Goal: Find contact information: Find contact information

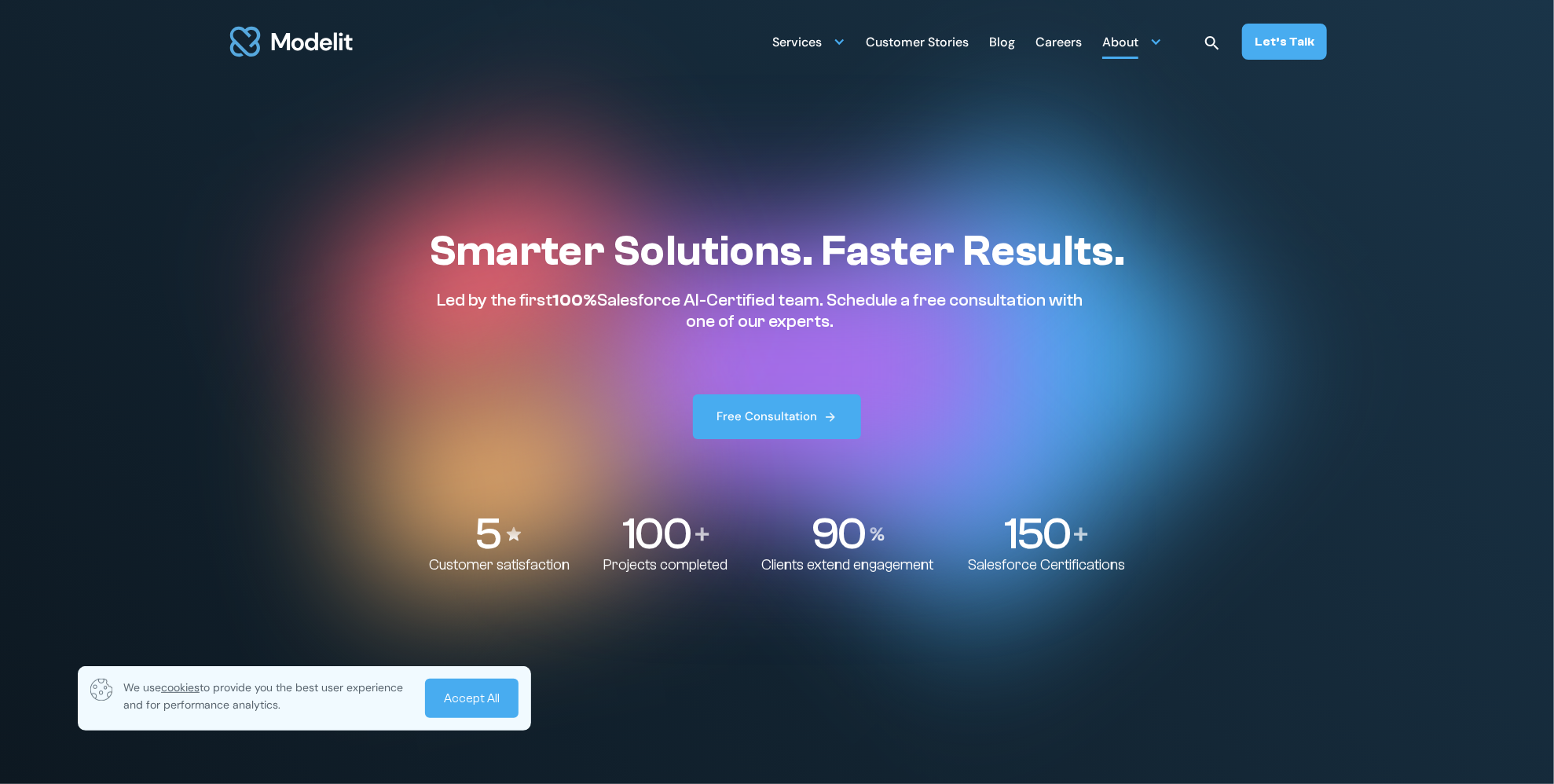
click at [1150, 39] on div "About" at bounding box center [1132, 41] width 60 height 31
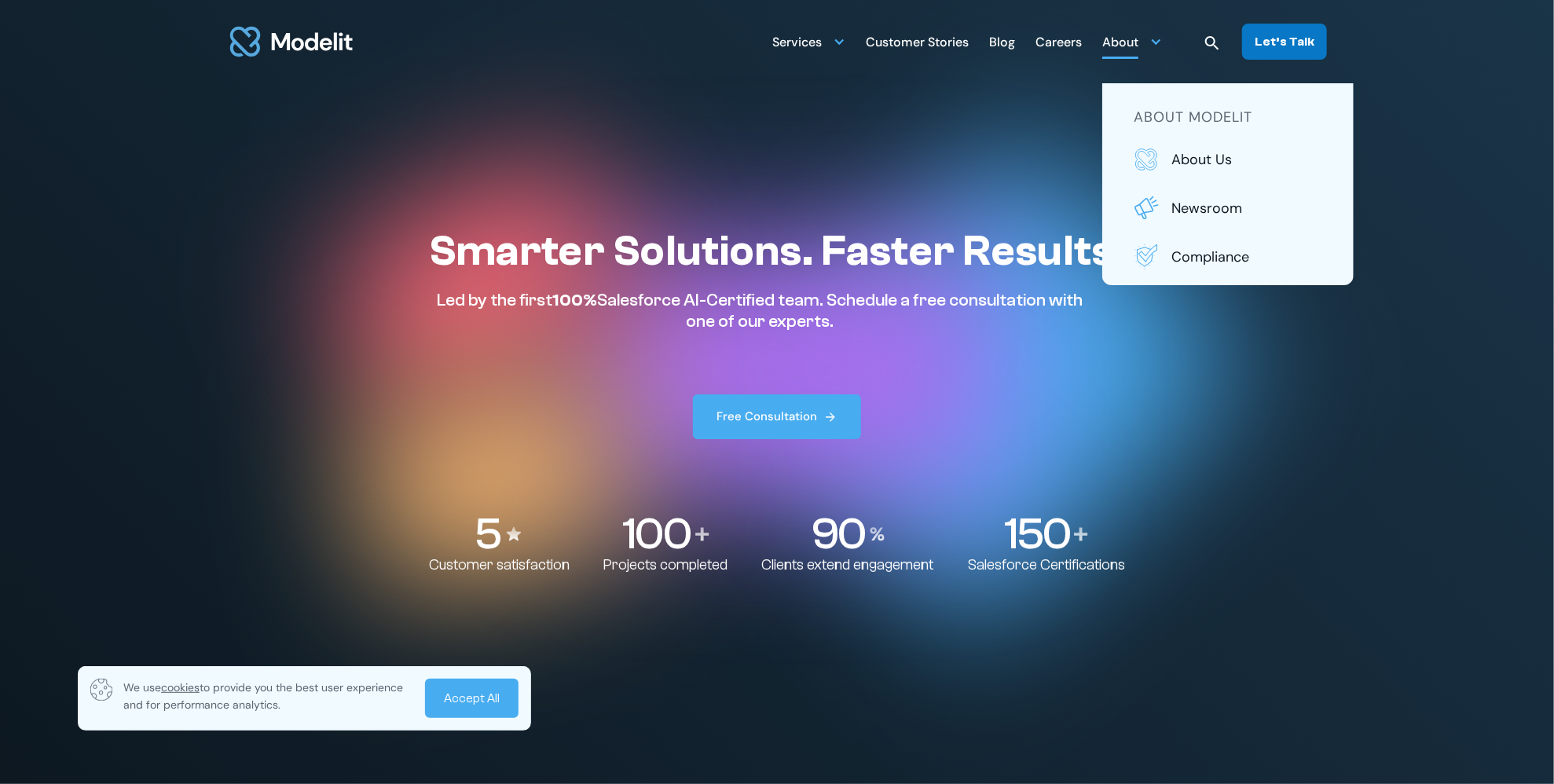
click at [1274, 42] on div "Let’s Talk" at bounding box center [1284, 41] width 60 height 17
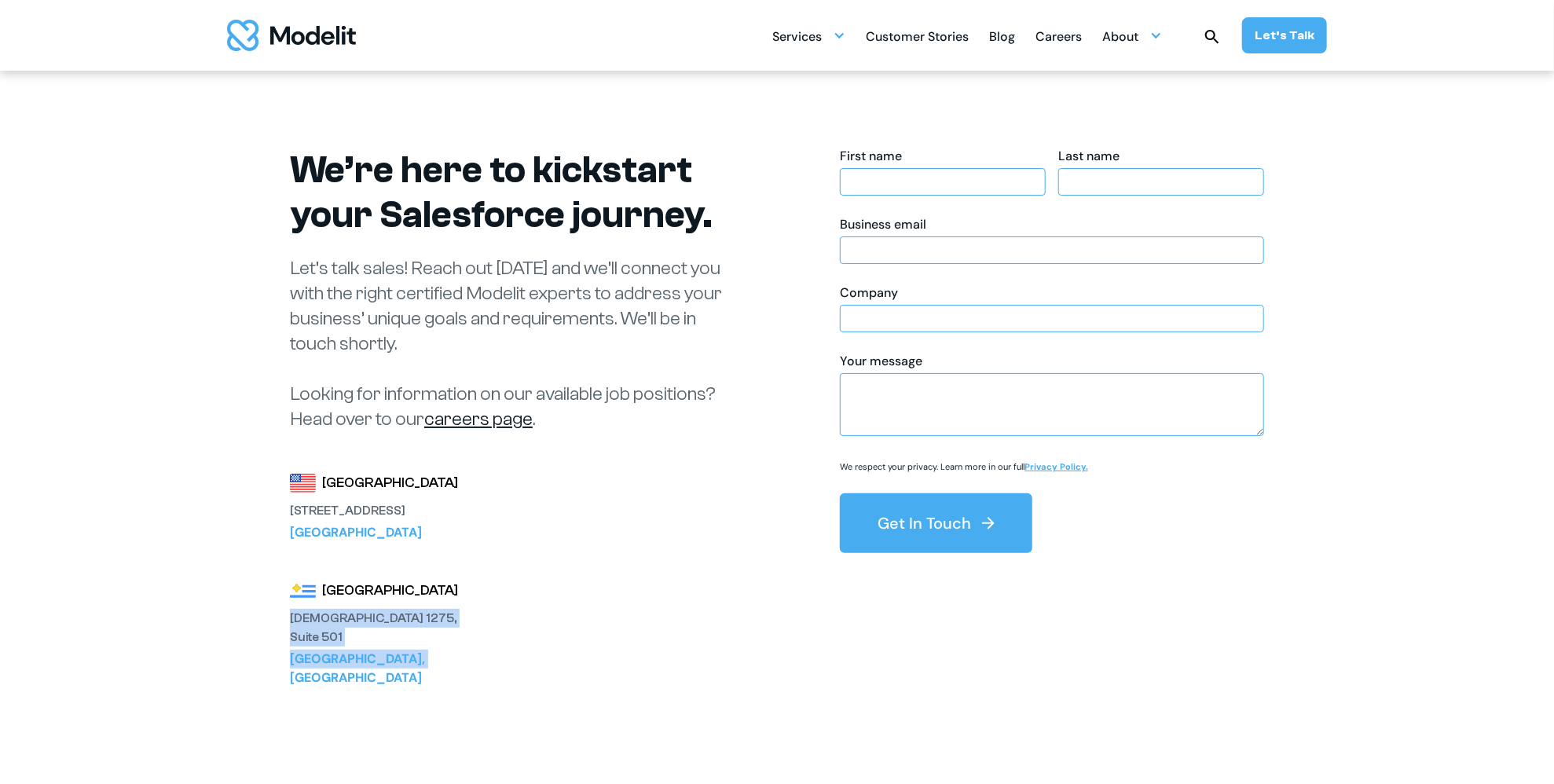
drag, startPoint x: 439, startPoint y: 640, endPoint x: 293, endPoint y: 617, distance: 147.8
click at [293, 617] on div "Latin America Ejido 1275, Suite 501 Montevideo, Uruguay" at bounding box center [376, 634] width 172 height 108
copy div "Ejido 1275, Suite 501 Montevideo, Uruguay"
